Goal: Task Accomplishment & Management: Use online tool/utility

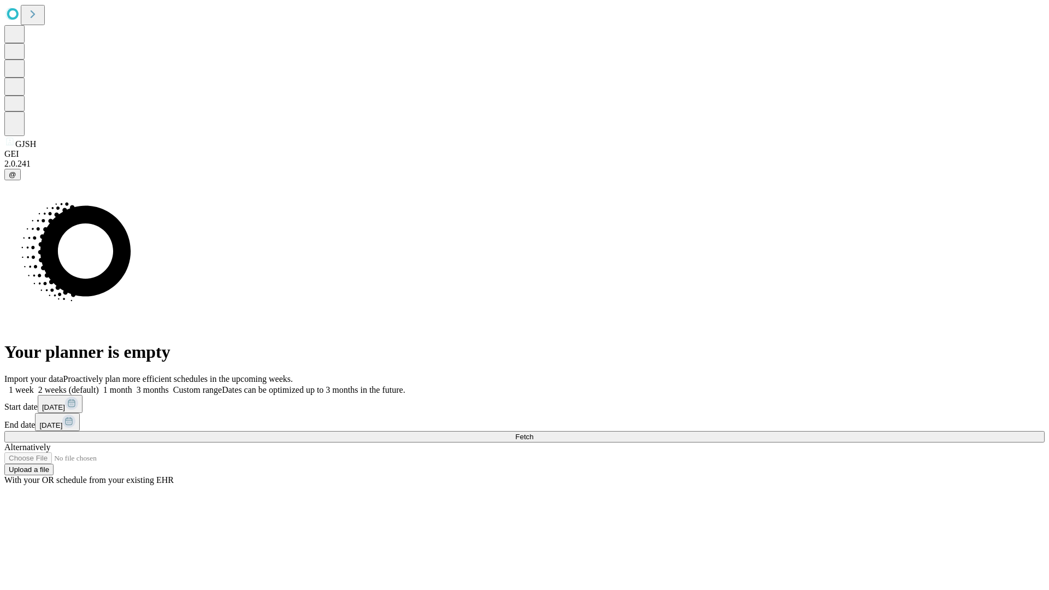
click at [533, 433] on span "Fetch" at bounding box center [524, 437] width 18 height 8
